Goal: Task Accomplishment & Management: Use online tool/utility

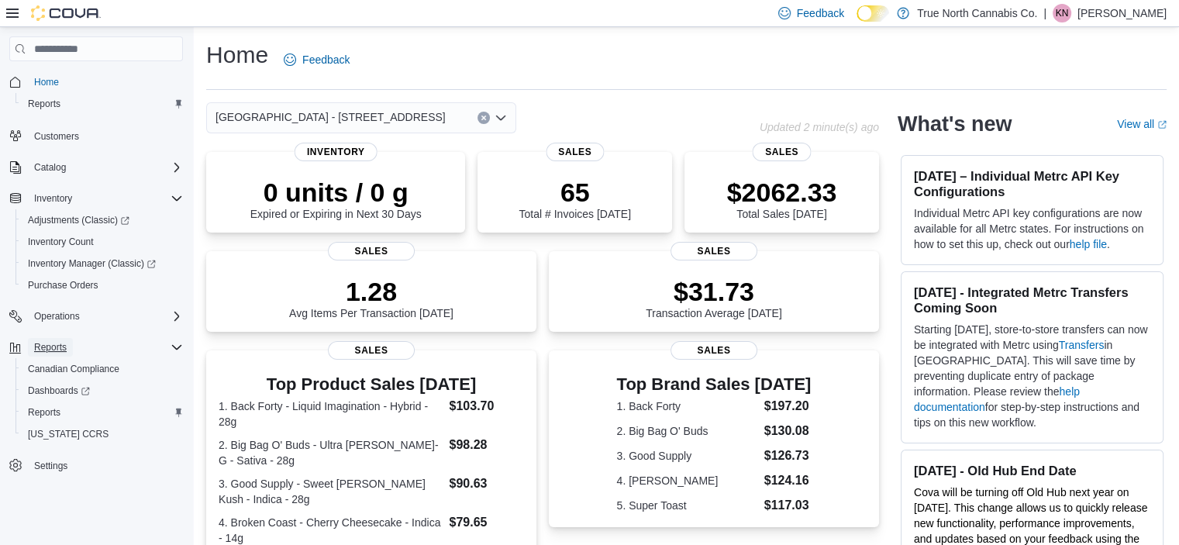
click at [57, 338] on span "Reports" at bounding box center [50, 347] width 33 height 19
click at [57, 343] on span "Reports" at bounding box center [50, 347] width 33 height 12
click at [57, 415] on span "Reports" at bounding box center [44, 412] width 33 height 12
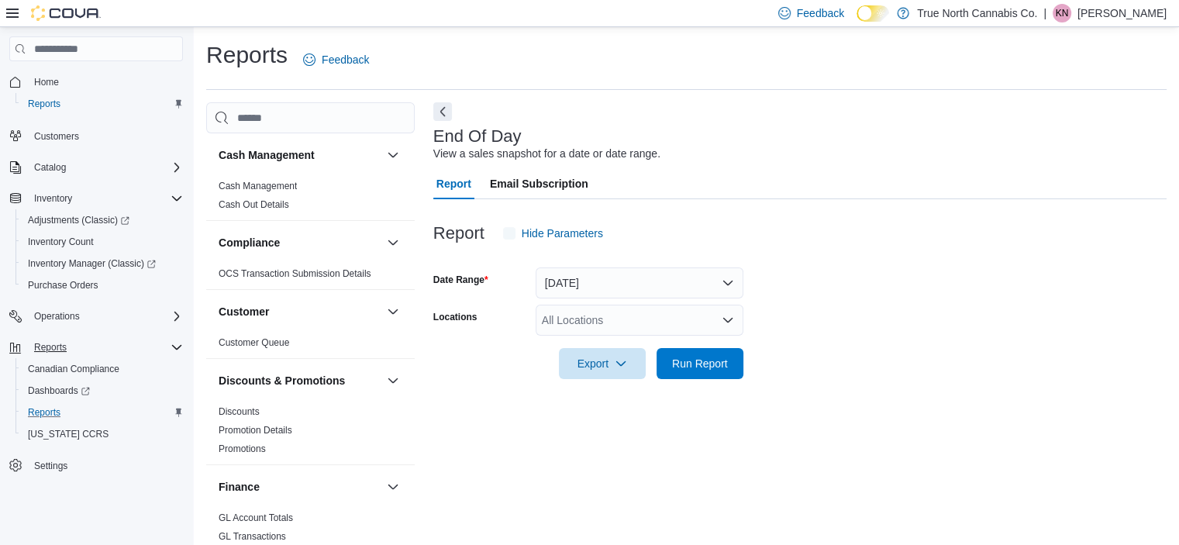
scroll to position [9, 0]
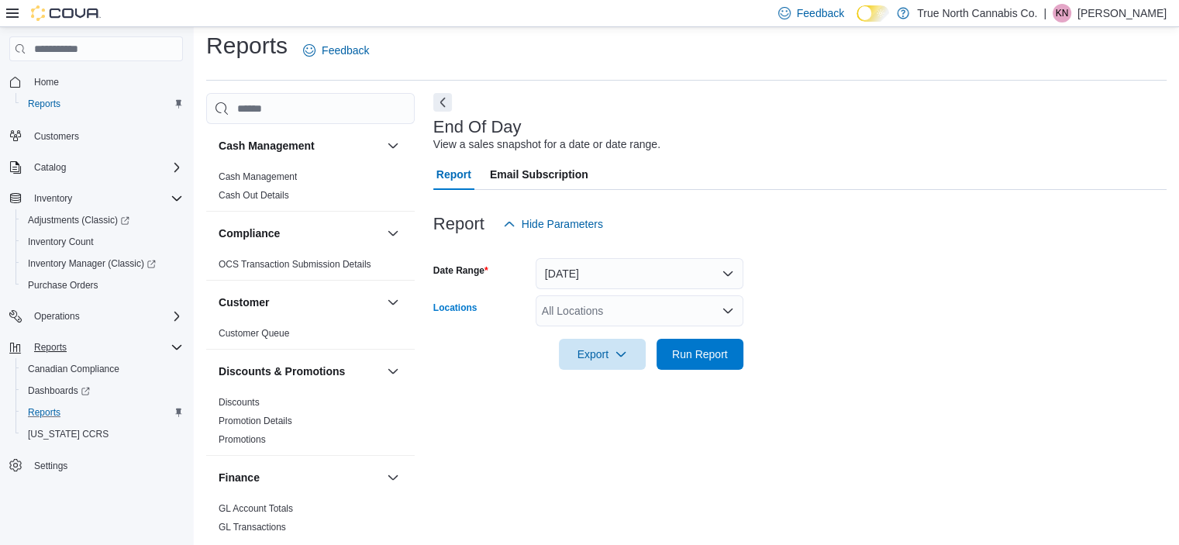
click at [674, 315] on div "All Locations" at bounding box center [639, 310] width 208 height 31
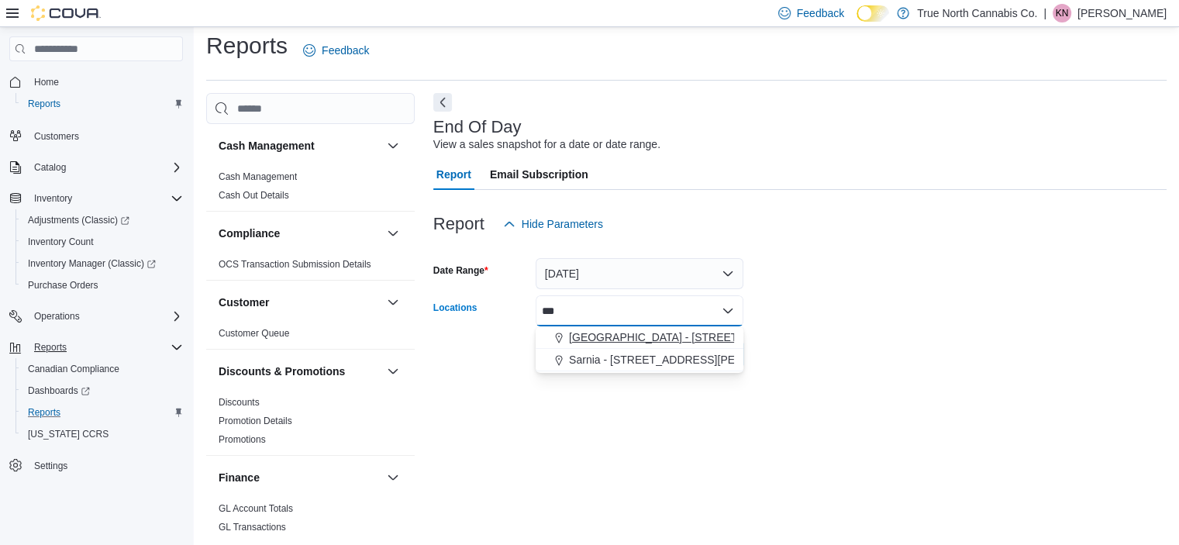
type input "***"
click at [672, 334] on span "[GEOGRAPHIC_DATA] - [STREET_ADDRESS]" at bounding box center [684, 336] width 230 height 15
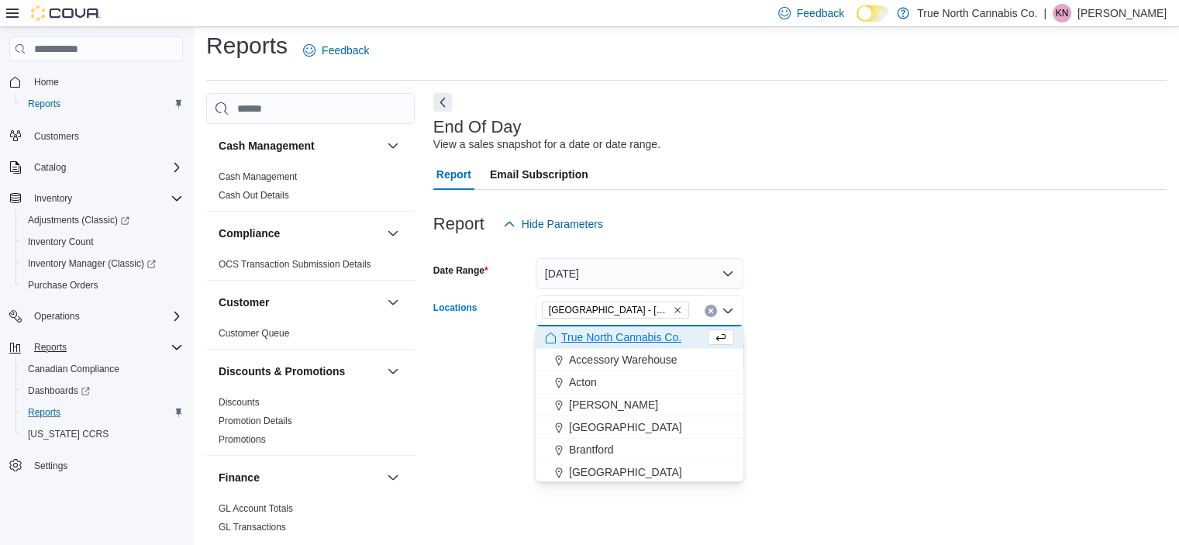
click at [906, 296] on form "Date Range Today Locations Niagara Falls - 4695 Queen St Combo box. Selected. N…" at bounding box center [799, 304] width 733 height 130
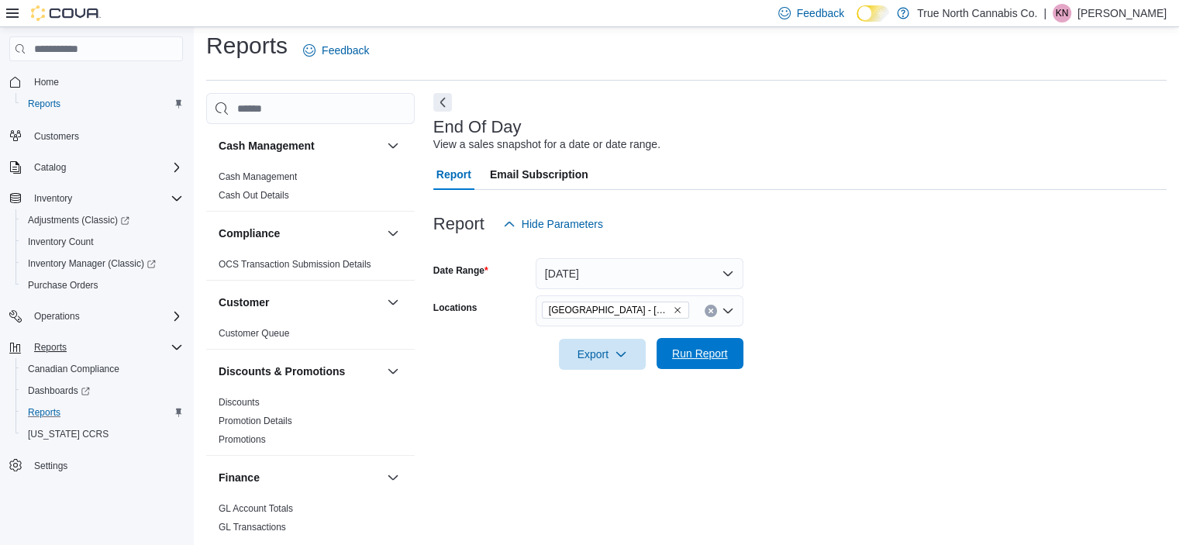
click at [707, 356] on span "Run Report" at bounding box center [700, 353] width 56 height 15
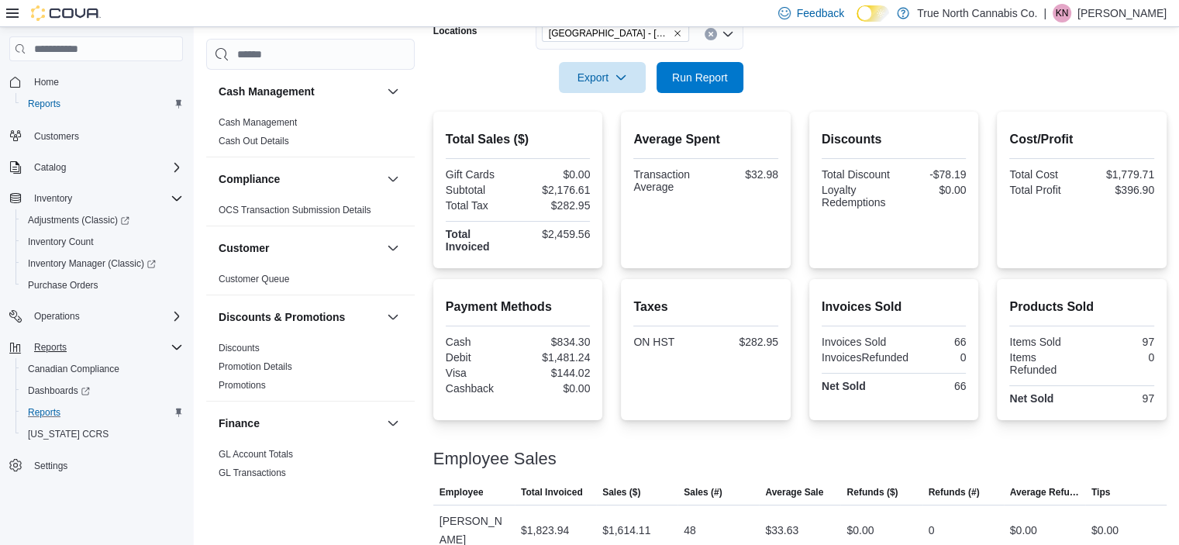
scroll to position [289, 0]
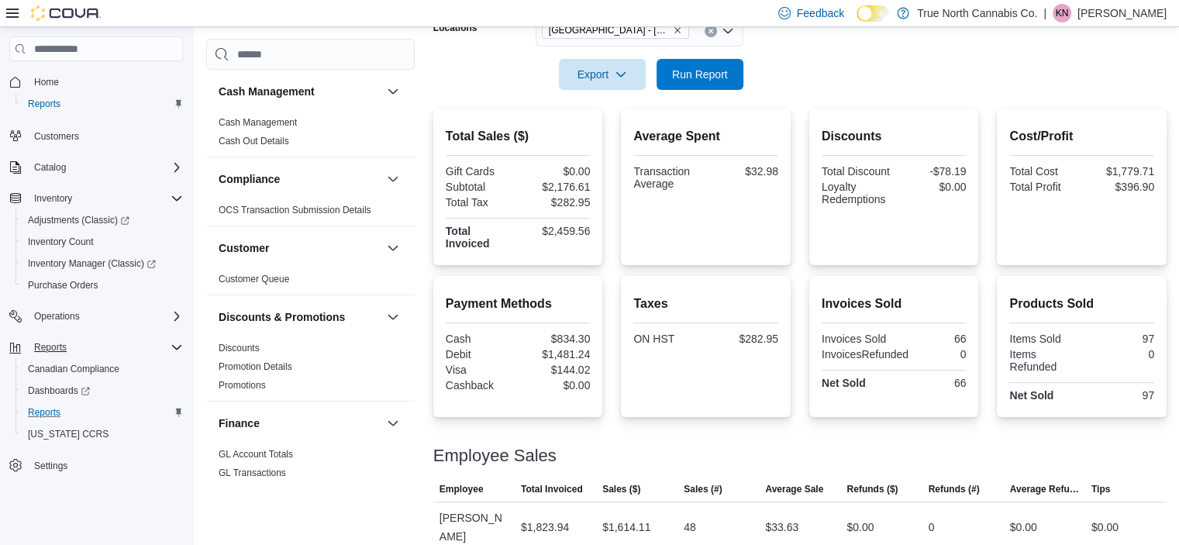
click at [877, 395] on div "Invoices Sold Invoices Sold 66 InvoicesRefunded 0 Net Sold 66" at bounding box center [893, 346] width 145 height 116
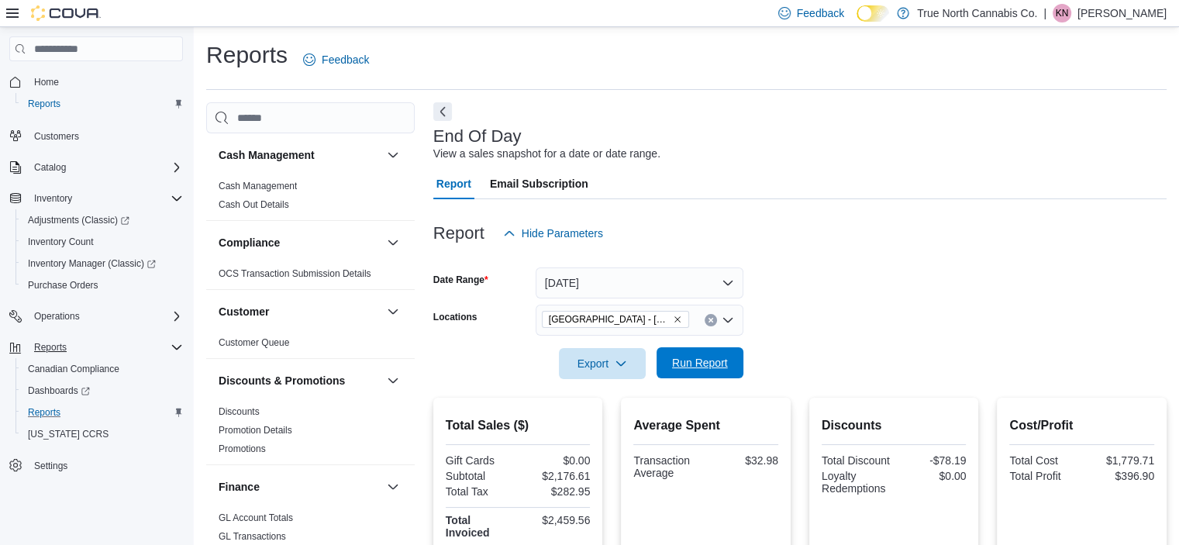
click at [727, 367] on span "Run Report" at bounding box center [700, 362] width 56 height 15
